Goal: Task Accomplishment & Management: Manage account settings

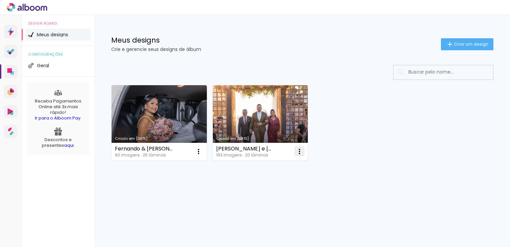
click at [304, 150] on paper-icon-button at bounding box center [299, 151] width 13 height 13
click at [265, 166] on span "Abrir" at bounding box center [260, 166] width 10 height 5
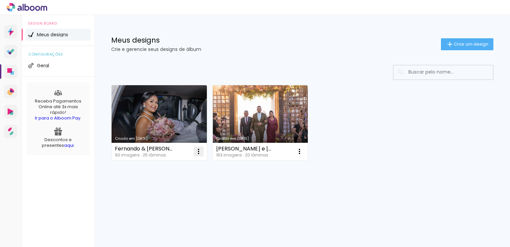
click at [199, 151] on iron-icon at bounding box center [199, 151] width 8 height 8
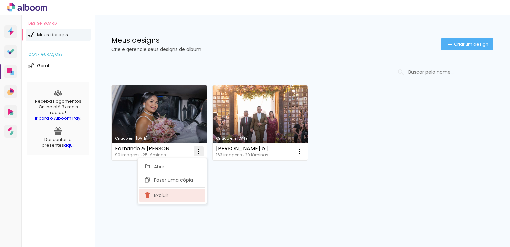
click at [178, 194] on paper-item "Excluir" at bounding box center [172, 194] width 65 height 13
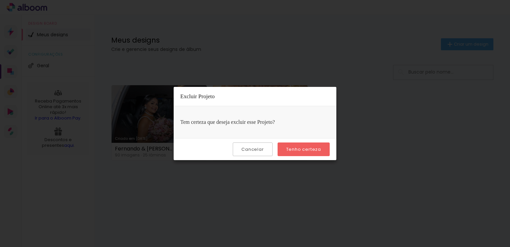
click at [303, 143] on paper-button "Tenho certeza" at bounding box center [304, 149] width 52 height 14
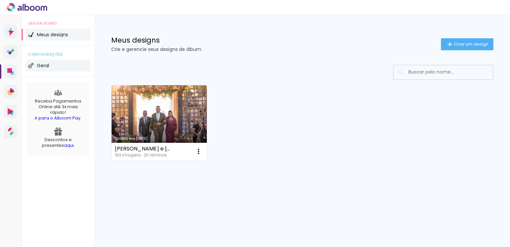
click at [44, 61] on li "Geral" at bounding box center [58, 65] width 65 height 12
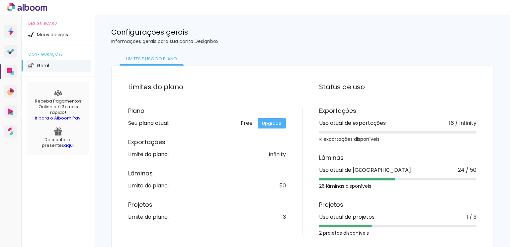
scroll to position [13, 0]
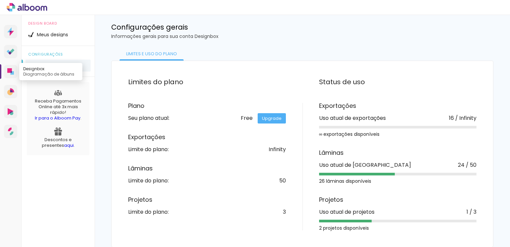
click at [8, 71] on icon at bounding box center [9, 70] width 5 height 5
